Goal: Transaction & Acquisition: Purchase product/service

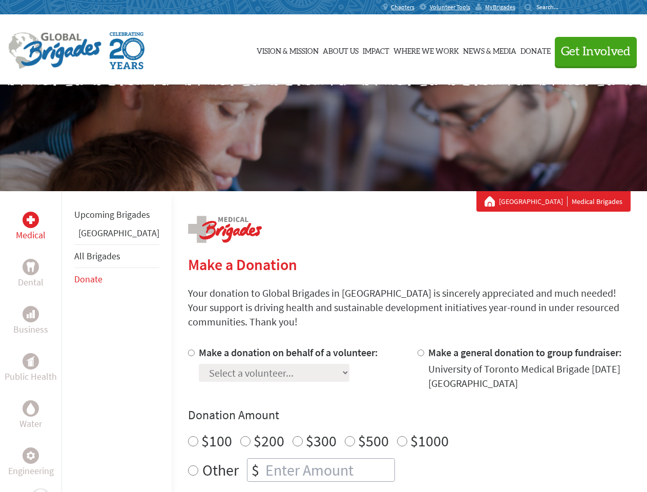
click at [566, 7] on div "Search for:" at bounding box center [545, 7] width 41 height 8
click at [591, 51] on span "Get Involved" at bounding box center [596, 52] width 70 height 12
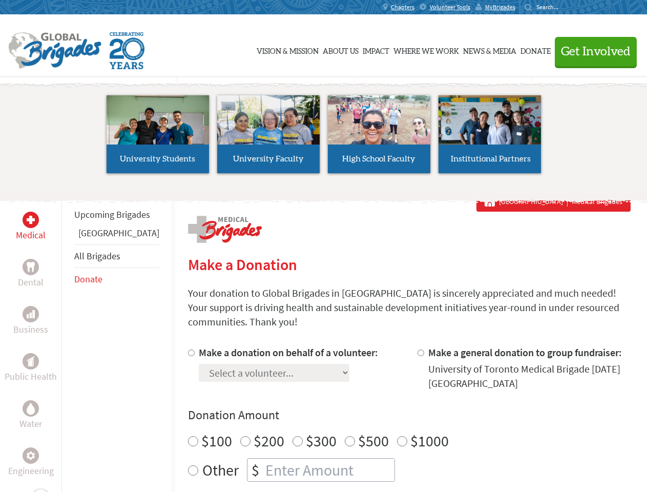
click at [68, 341] on div "Upcoming Brigades Greece All Brigades Donate" at bounding box center [116, 437] width 110 height 492
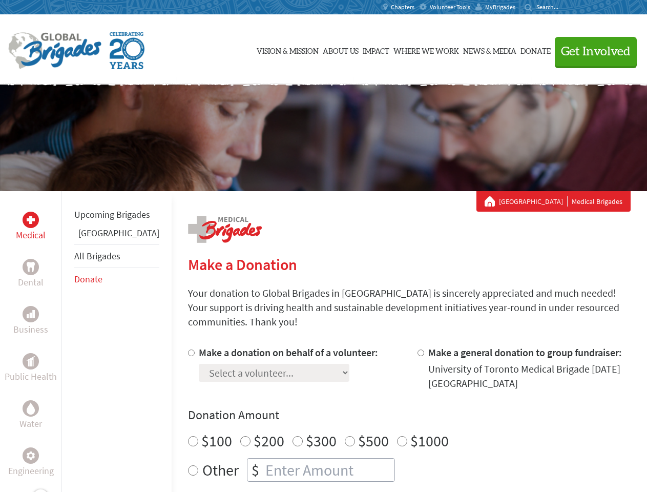
click at [392, 412] on div "Donation Amount $100 $200 $300 $500 $1000 Other $" at bounding box center [409, 444] width 443 height 75
click at [188, 350] on input "Make a donation on behalf of a volunteer:" at bounding box center [191, 353] width 7 height 7
radio input "true"
click at [418, 350] on input "Make a general donation to group fundraiser:" at bounding box center [421, 353] width 7 height 7
radio input "true"
